Goal: Understand site structure: Understand site structure

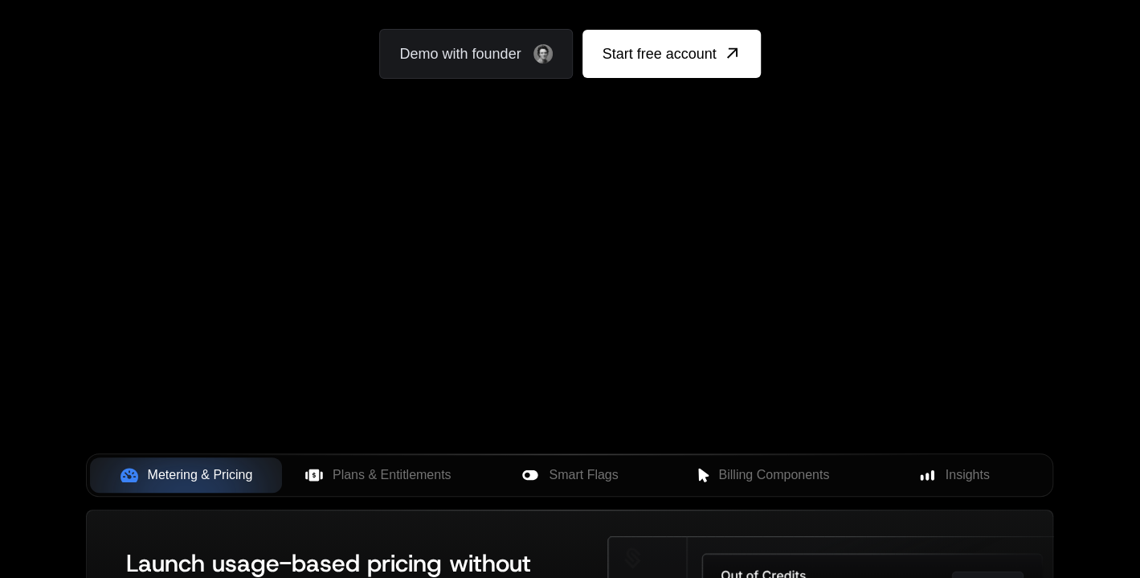
scroll to position [535, 0]
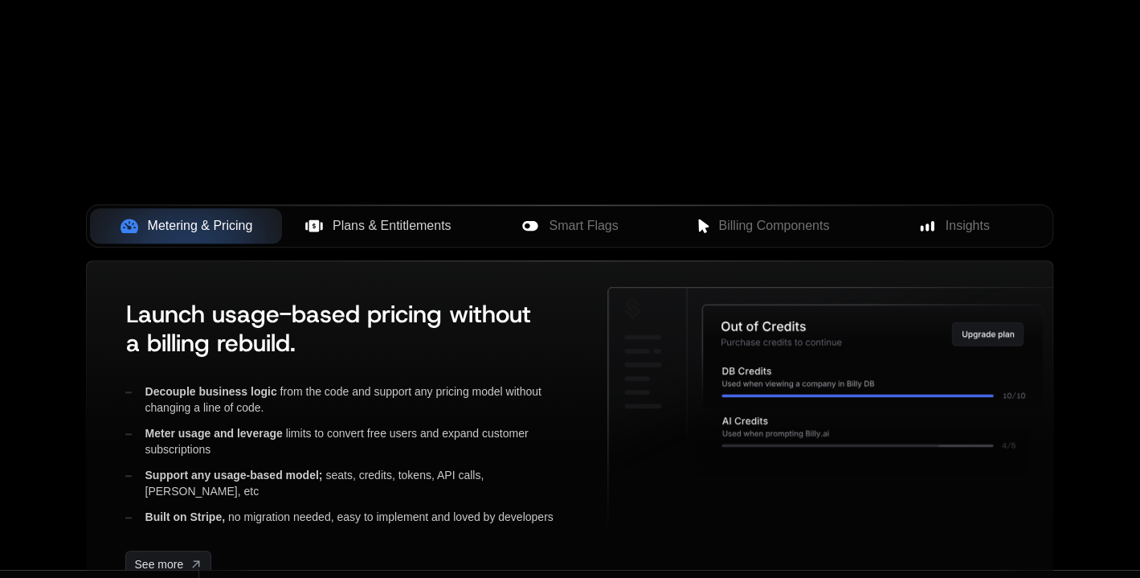
click at [361, 216] on span "Plans & Entitlements" at bounding box center [392, 225] width 119 height 19
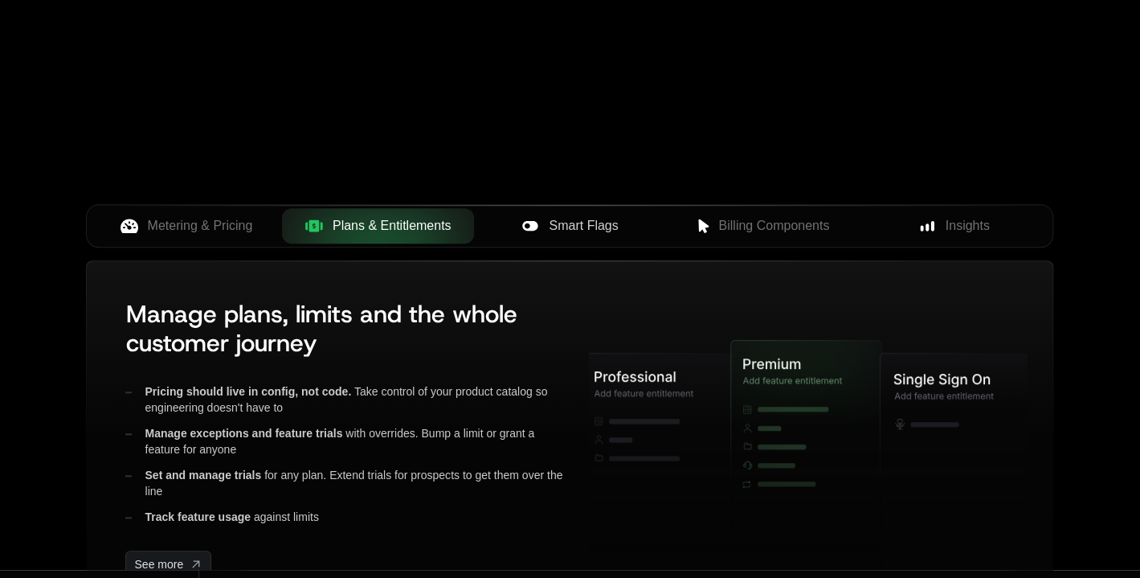
click at [573, 216] on span "Smart Flags" at bounding box center [583, 225] width 69 height 19
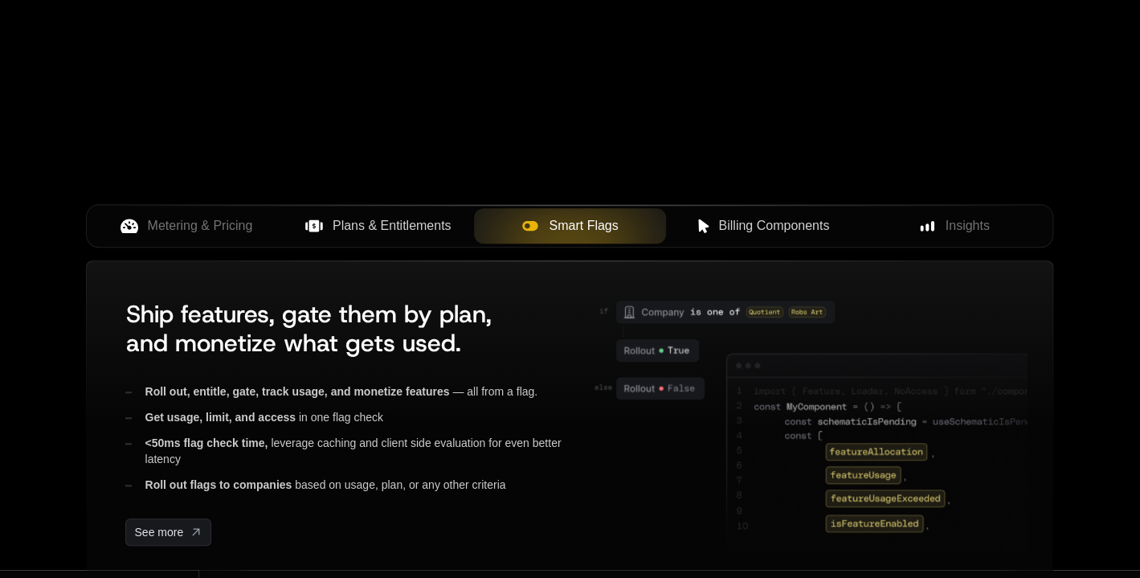
click at [767, 216] on span "Billing Components" at bounding box center [773, 225] width 111 height 19
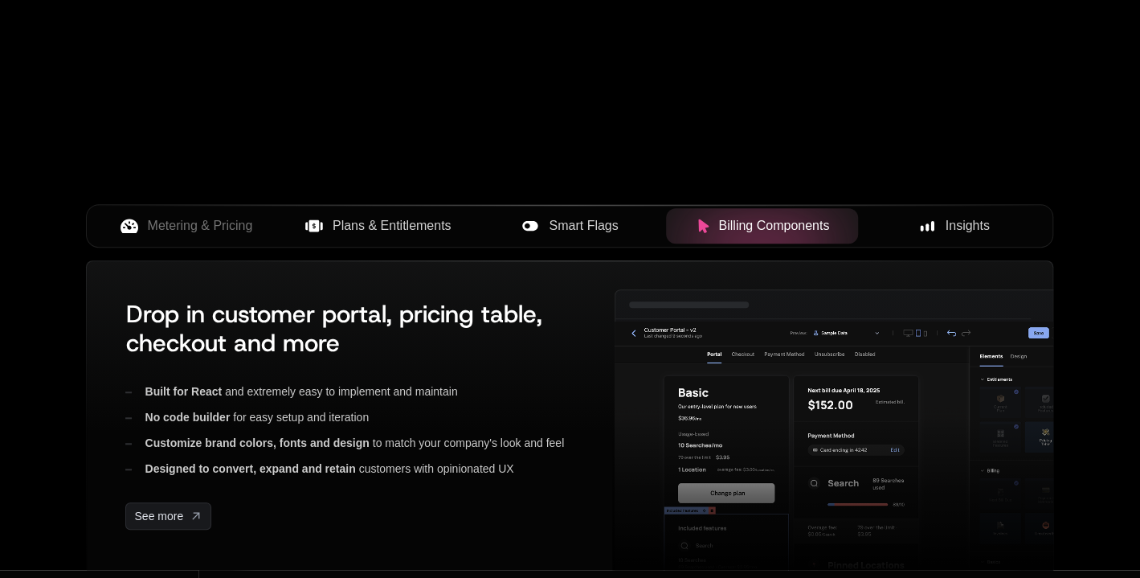
click at [934, 218] on icon at bounding box center [927, 225] width 14 height 14
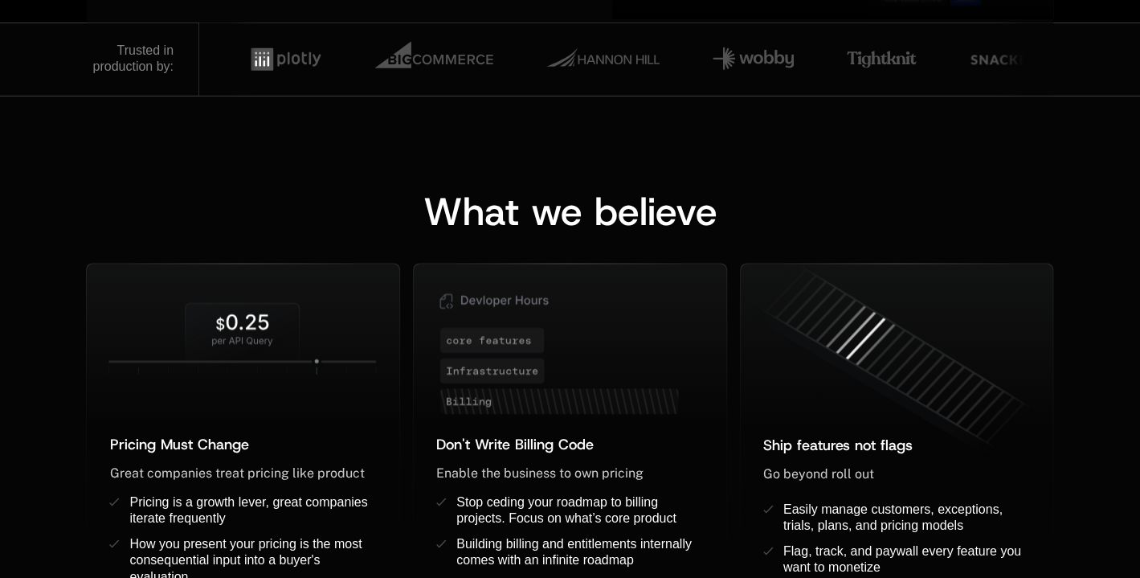
scroll to position [0, 0]
